Goal: Transaction & Acquisition: Purchase product/service

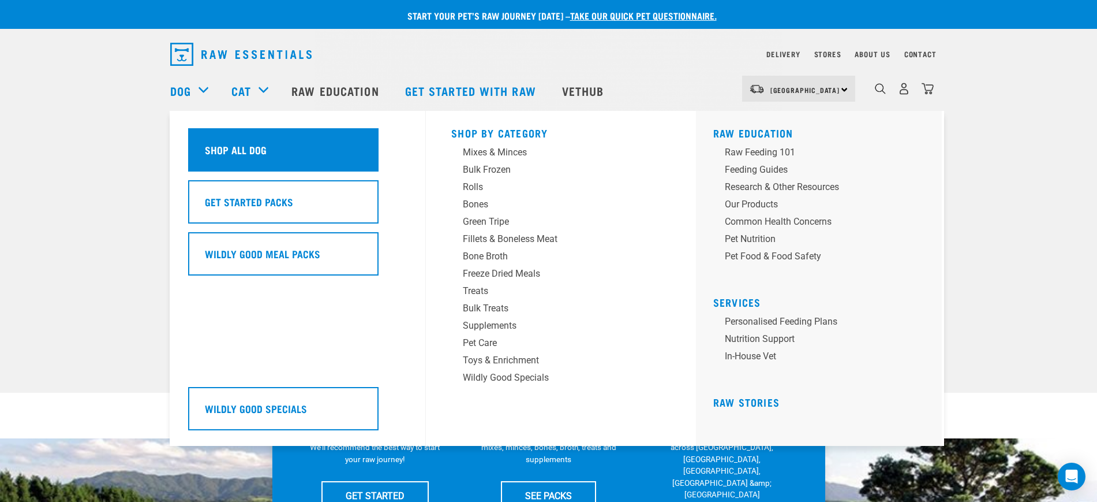
click at [272, 156] on div "Shop All Dog" at bounding box center [283, 149] width 190 height 43
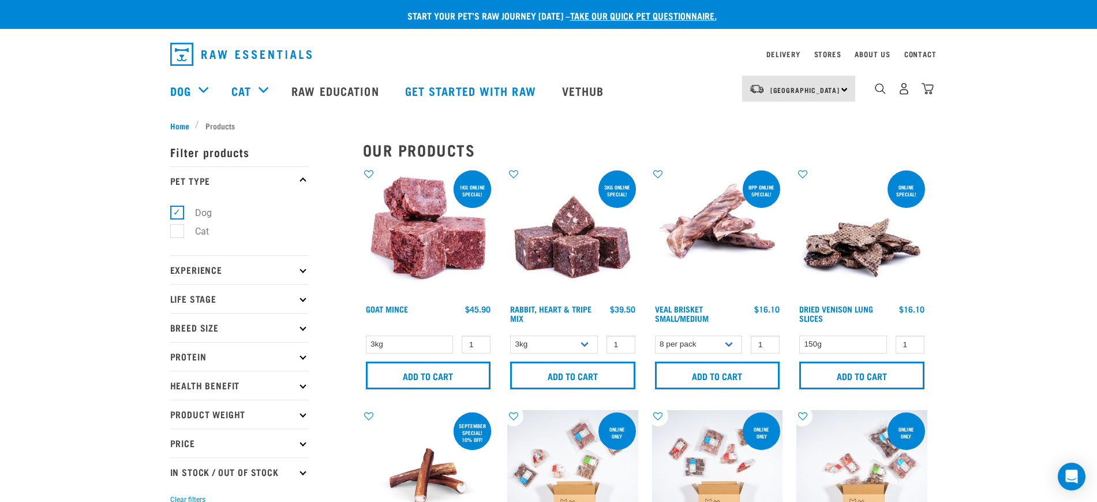
click at [713, 234] on img at bounding box center [717, 233] width 131 height 131
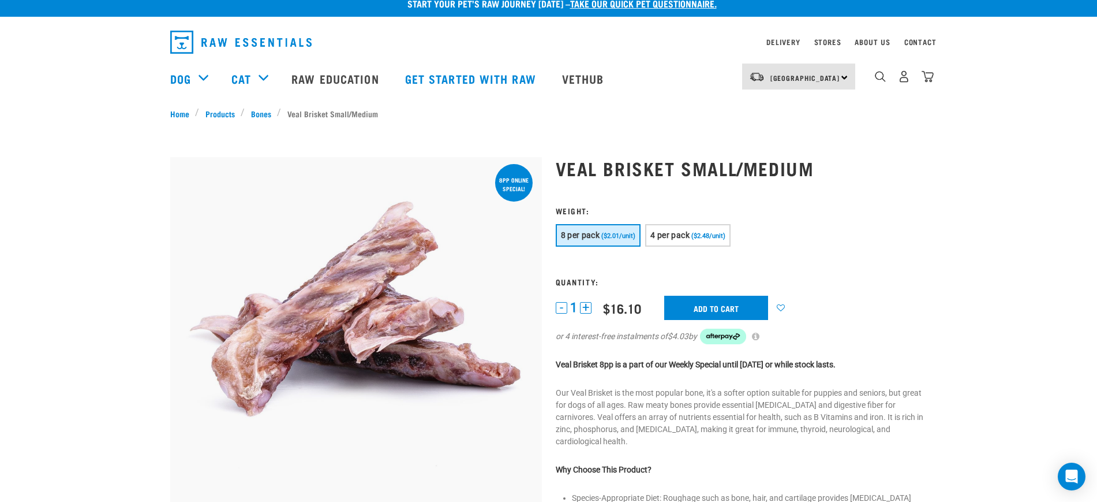
scroll to position [16, 0]
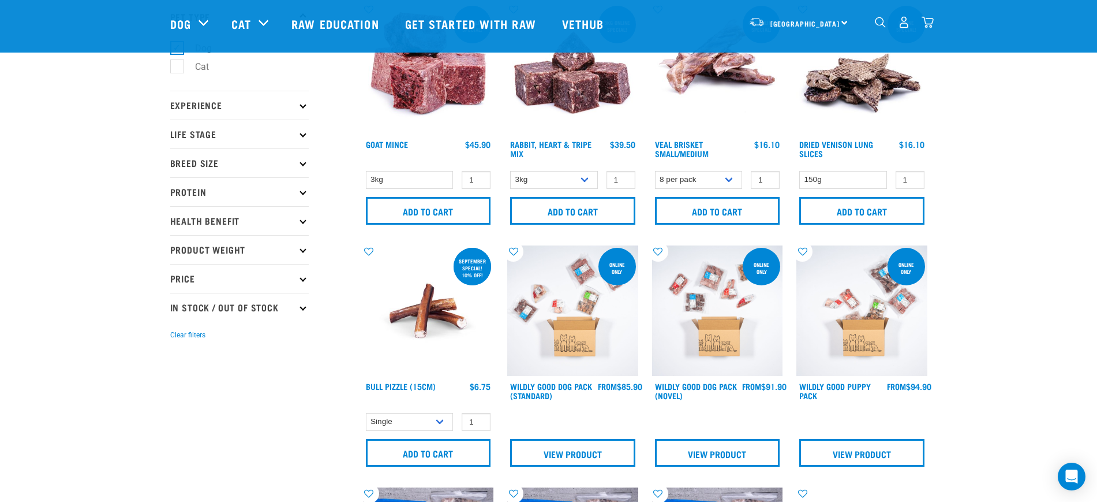
scroll to position [77, 0]
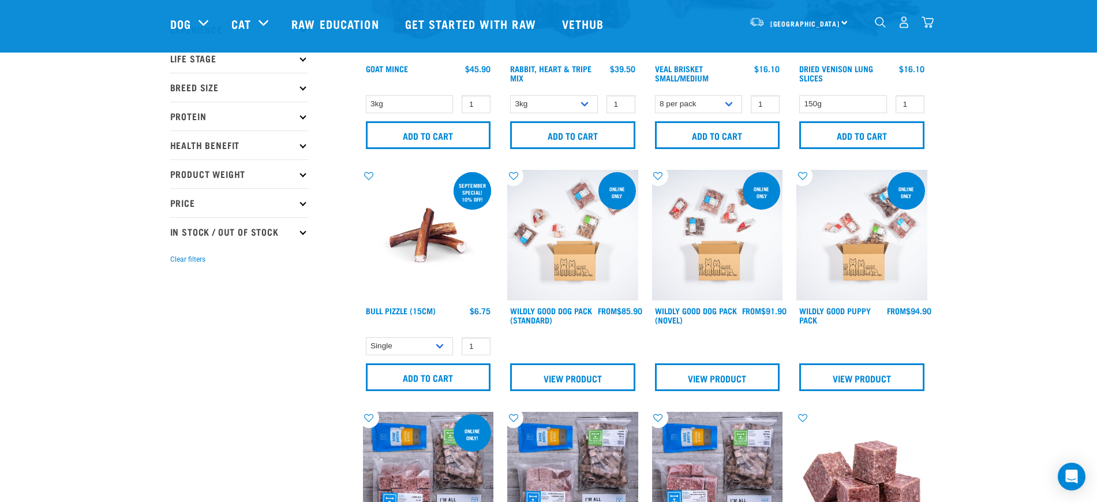
scroll to position [395, 0]
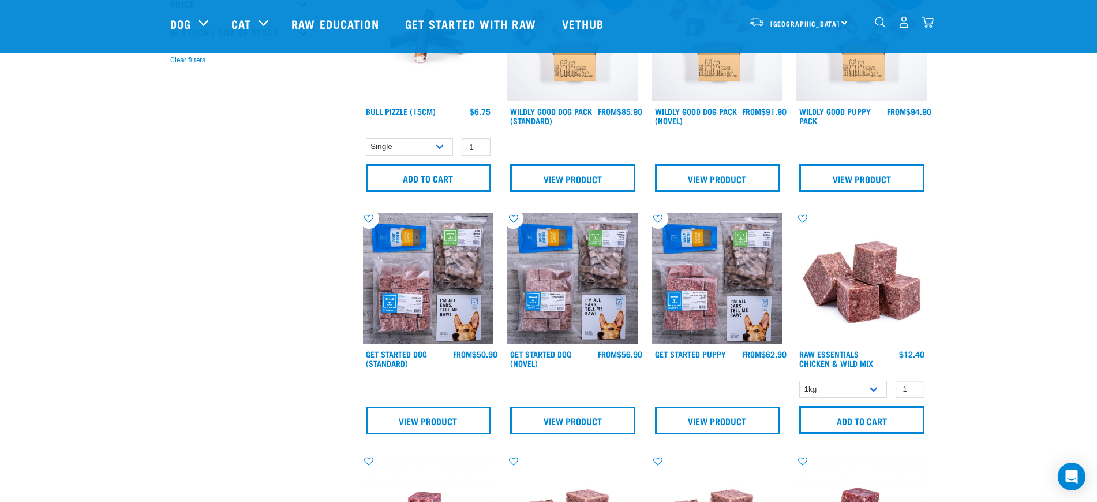
scroll to position [353, 0]
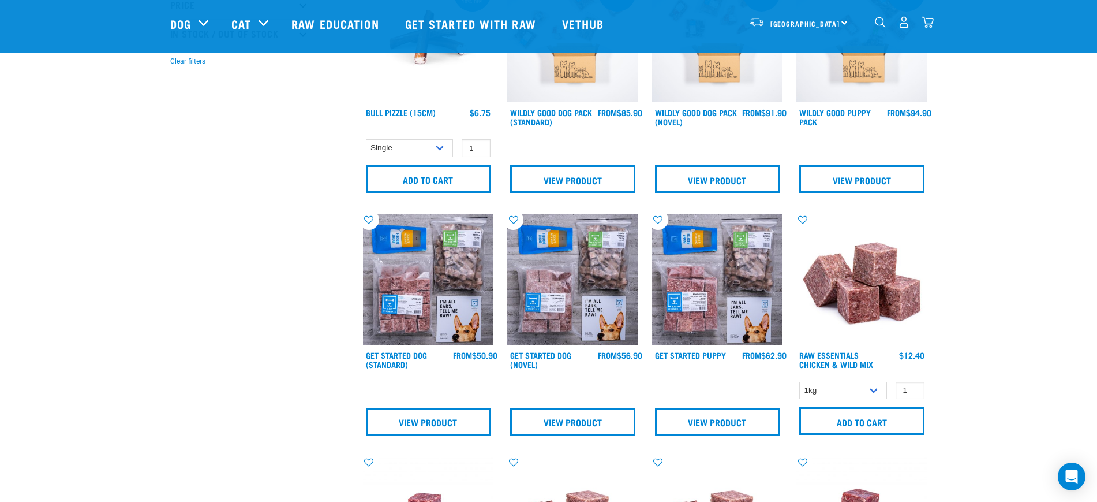
click at [380, 269] on img at bounding box center [428, 279] width 131 height 131
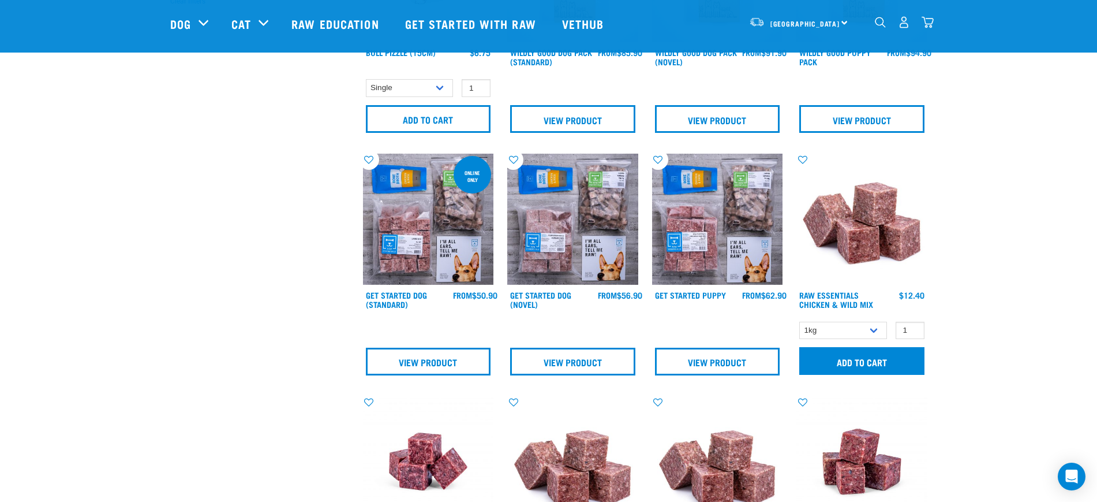
scroll to position [413, 0]
